Goal: Task Accomplishment & Management: Use online tool/utility

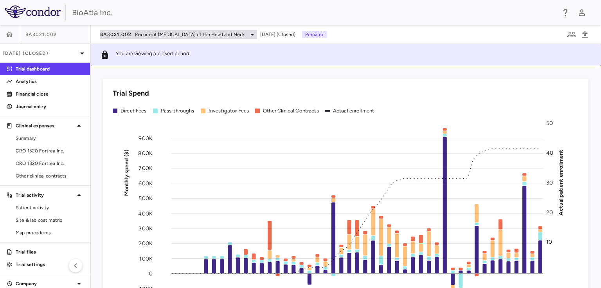
click at [257, 33] on div "BA3021.002 Recurrent [MEDICAL_DATA] of the Head and Neck" at bounding box center [178, 34] width 157 height 9
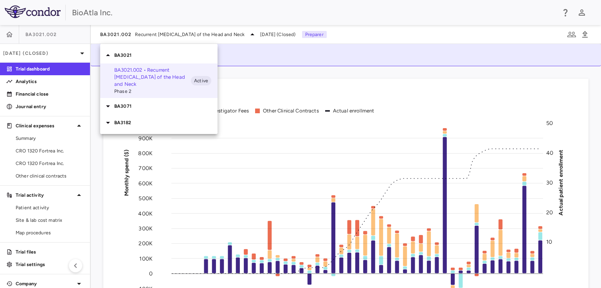
click at [117, 106] on p "BA3071" at bounding box center [165, 106] width 103 height 7
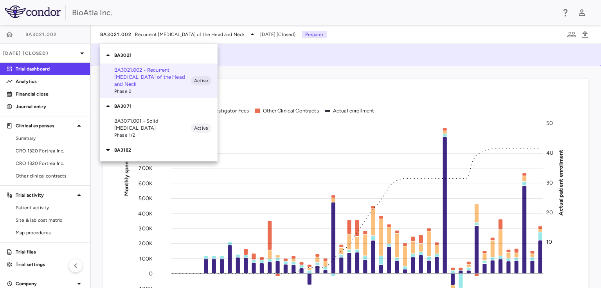
click at [131, 131] on span "Phase 1/2" at bounding box center [152, 134] width 77 height 7
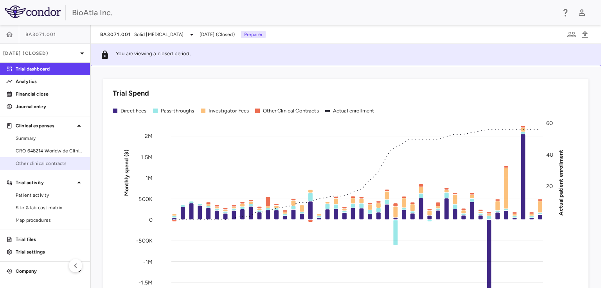
click at [36, 163] on span "Other clinical contracts" at bounding box center [50, 163] width 68 height 7
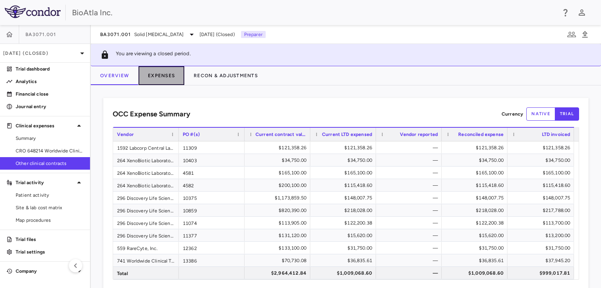
click at [166, 75] on button "Expenses" at bounding box center [162, 75] width 46 height 19
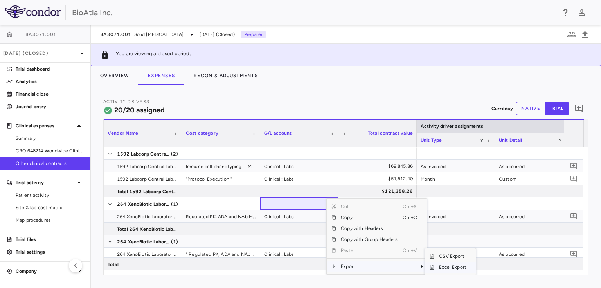
click at [452, 267] on span "Excel Export" at bounding box center [452, 266] width 37 height 11
